Goal: Find specific page/section: Find specific page/section

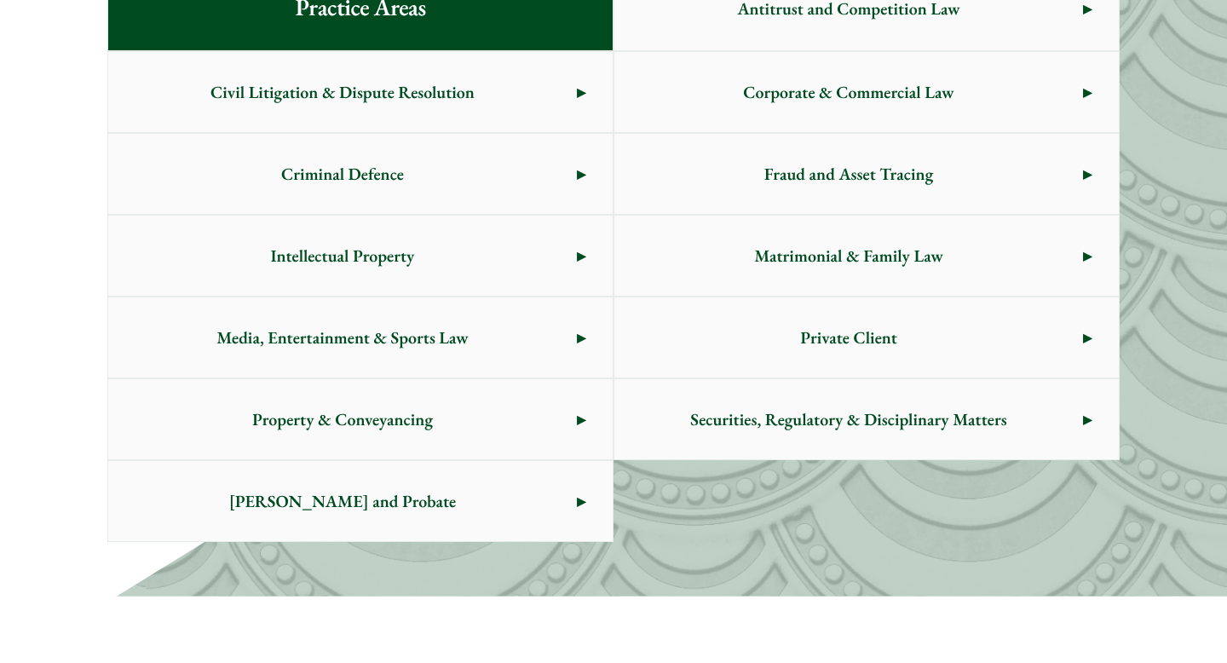
scroll to position [990, 0]
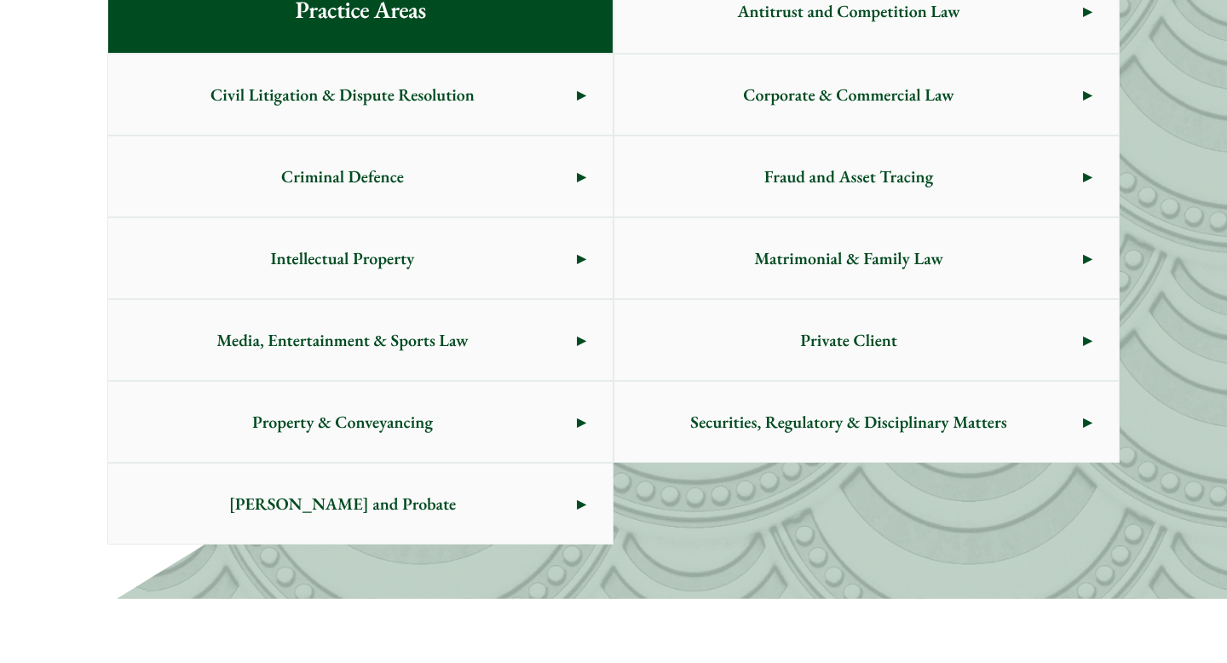
click at [452, 185] on span "Criminal Defence" at bounding box center [342, 176] width 469 height 80
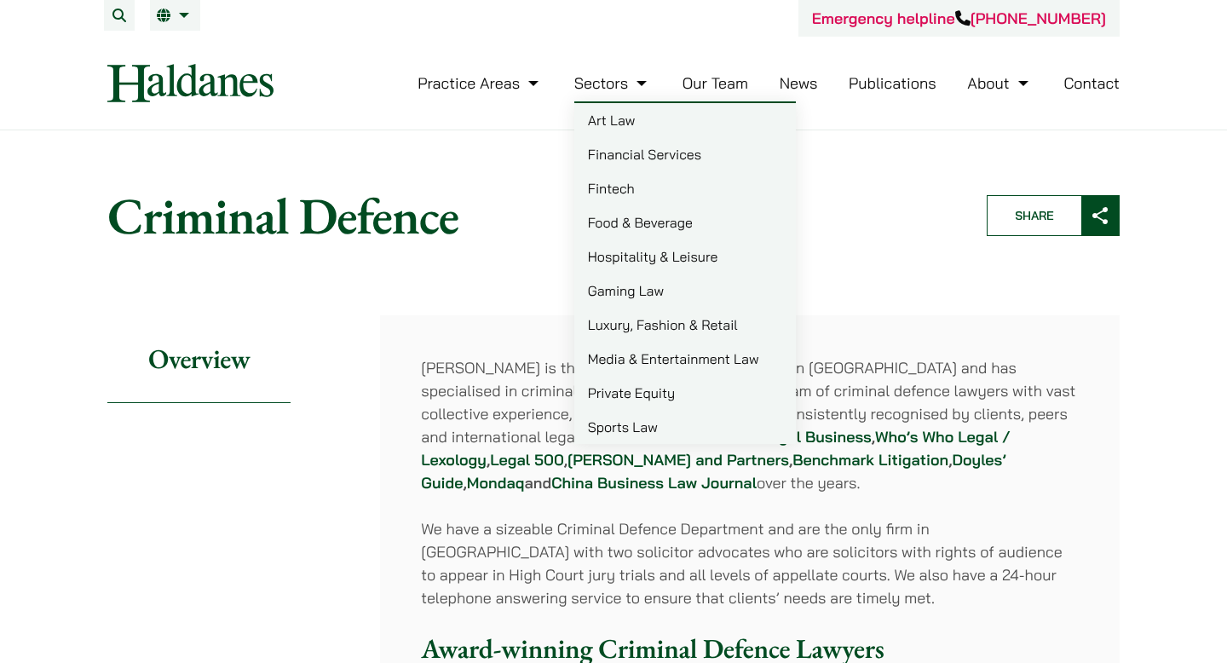
click at [714, 78] on link "Our Team" at bounding box center [716, 83] width 66 height 20
